Goal: Task Accomplishment & Management: Manage account settings

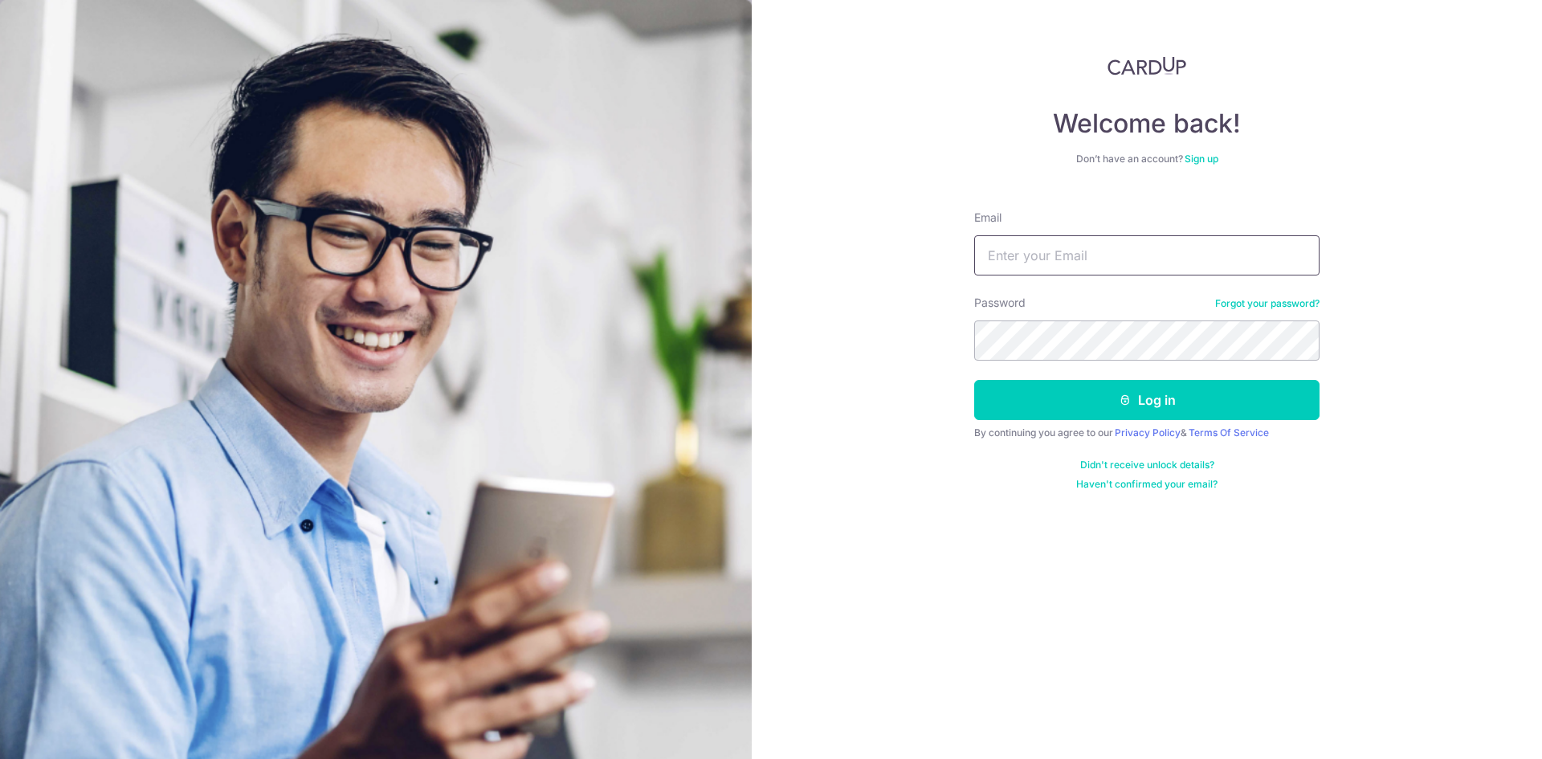
click at [1092, 258] on input "Email" at bounding box center [1146, 255] width 345 height 40
type input "[EMAIL_ADDRESS][DOMAIN_NAME]"
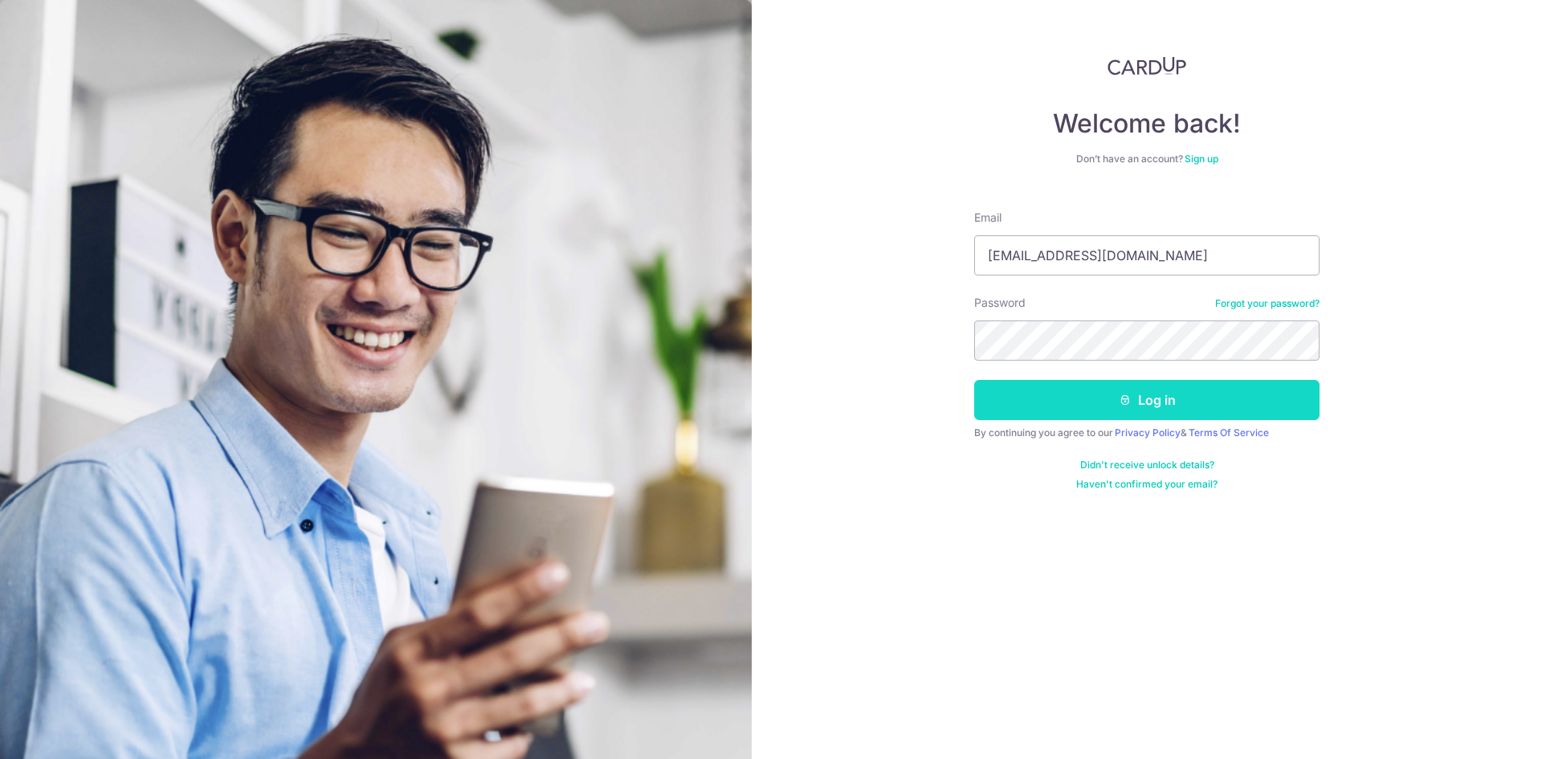
click at [1142, 407] on button "Log in" at bounding box center [1146, 400] width 345 height 40
